Goal: Information Seeking & Learning: Learn about a topic

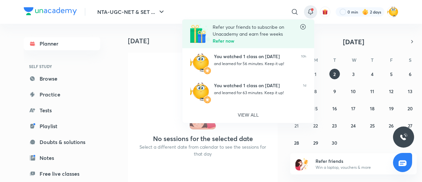
click at [132, 77] on div at bounding box center [211, 91] width 422 height 182
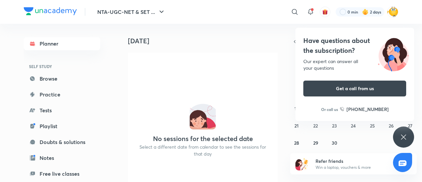
click at [404, 132] on div "Have questions about the subscription? Our expert can answer all your questions…" at bounding box center [403, 136] width 21 height 21
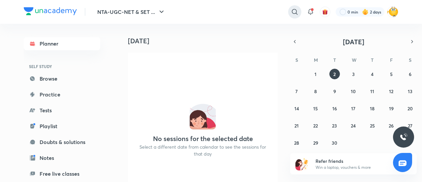
click at [295, 9] on icon at bounding box center [295, 12] width 8 height 8
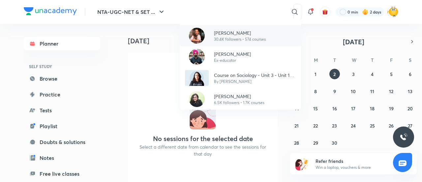
click at [227, 40] on p "30.4K followers • 574 courses" at bounding box center [240, 39] width 52 height 6
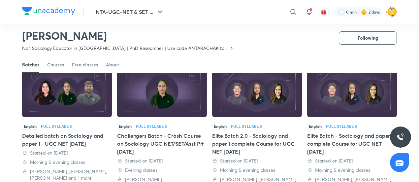
scroll to position [187, 0]
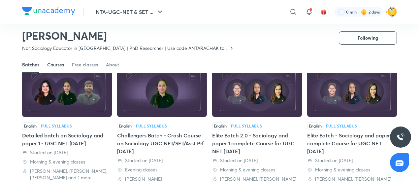
click at [59, 66] on div "Courses" at bounding box center [55, 64] width 17 height 7
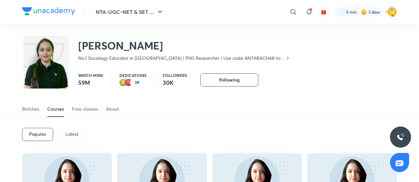
click at [76, 135] on p "Latest" at bounding box center [71, 133] width 13 height 5
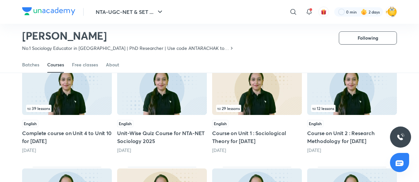
scroll to position [69, 0]
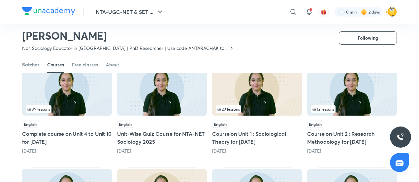
click at [69, 134] on h5 "Complete course on Unit 4 to Unit 10 for [DATE]" at bounding box center [67, 138] width 90 height 16
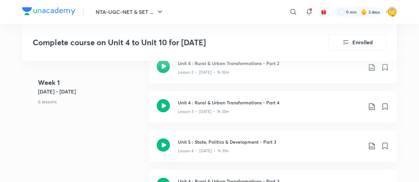
scroll to position [453, 0]
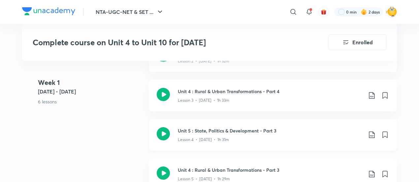
click at [162, 131] on icon at bounding box center [163, 133] width 13 height 13
